Goal: Transaction & Acquisition: Download file/media

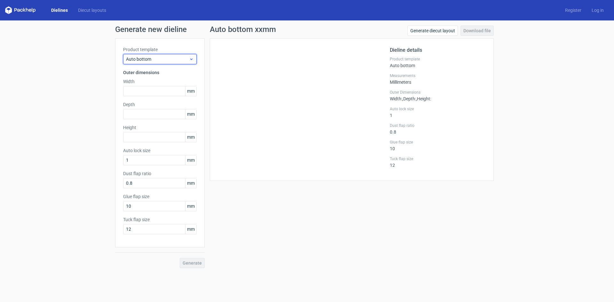
click at [188, 60] on span "Auto bottom" at bounding box center [157, 59] width 63 height 6
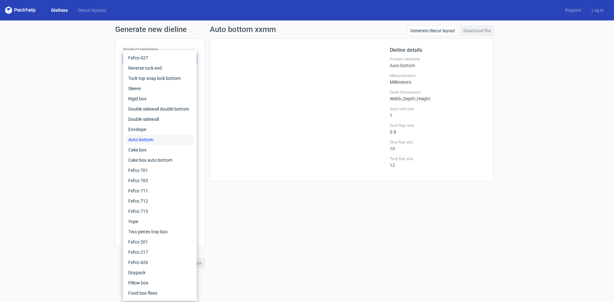
click at [165, 140] on div "Auto bottom" at bounding box center [160, 140] width 68 height 10
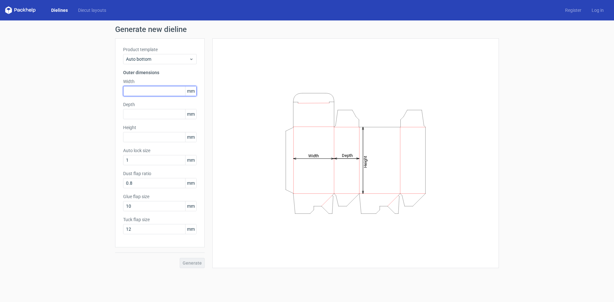
click at [156, 91] on input "text" at bounding box center [160, 91] width 74 height 10
type input "52"
click at [164, 115] on input "text" at bounding box center [160, 114] width 74 height 10
type input "84"
drag, startPoint x: 133, startPoint y: 90, endPoint x: 121, endPoint y: 90, distance: 12.8
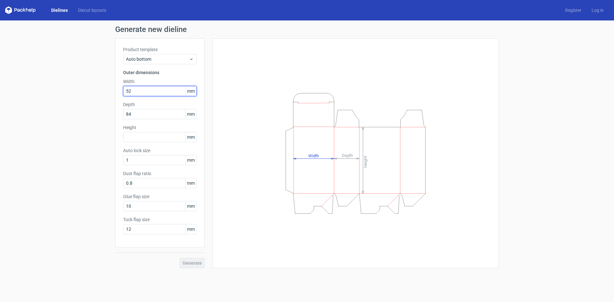
click at [121, 90] on div "Product template Auto bottom Outer dimensions Width 52 mm Depth 84 mm Height mm…" at bounding box center [160, 142] width 90 height 209
type input "84"
drag, startPoint x: 131, startPoint y: 116, endPoint x: 118, endPoint y: 116, distance: 13.1
click at [118, 116] on div "Product template Auto bottom Outer dimensions Width 84 mm Depth 84 mm Height mm…" at bounding box center [160, 142] width 90 height 209
type input "52"
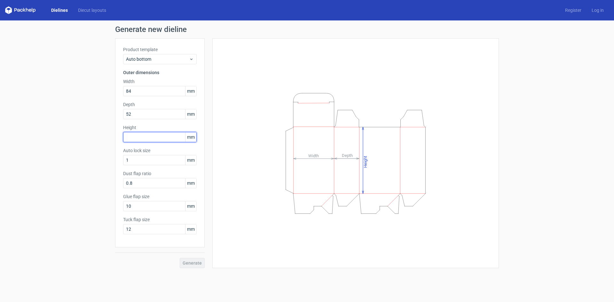
click at [128, 136] on input "text" at bounding box center [160, 137] width 74 height 10
type input "72"
click at [192, 262] on span "Generate" at bounding box center [192, 263] width 19 height 4
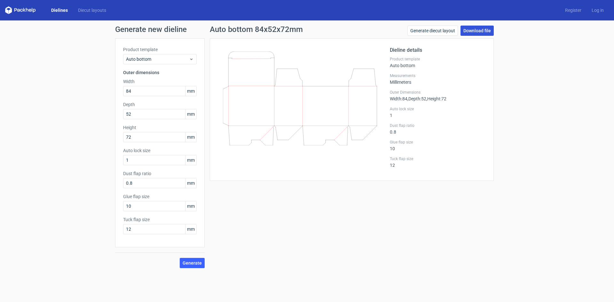
click at [477, 29] on link "Download file" at bounding box center [476, 31] width 33 height 10
